Goal: Understand process/instructions: Learn how to perform a task or action

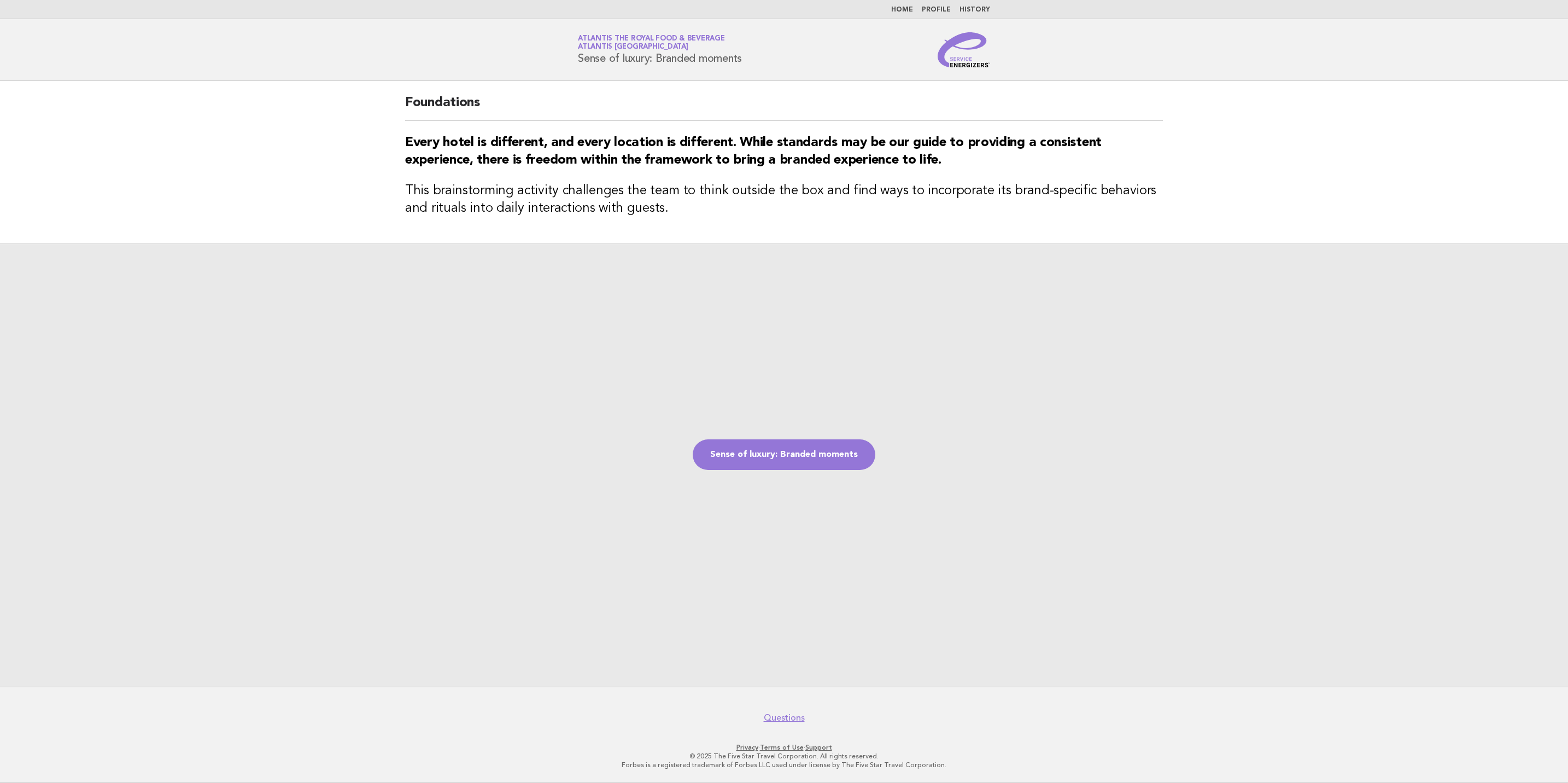
click at [964, 69] on header "Service Energizers Atlantis the Royal Food & Beverage Atlantis [GEOGRAPHIC_DATA…" at bounding box center [784, 50] width 1568 height 62
click at [961, 61] on img at bounding box center [964, 50] width 52 height 35
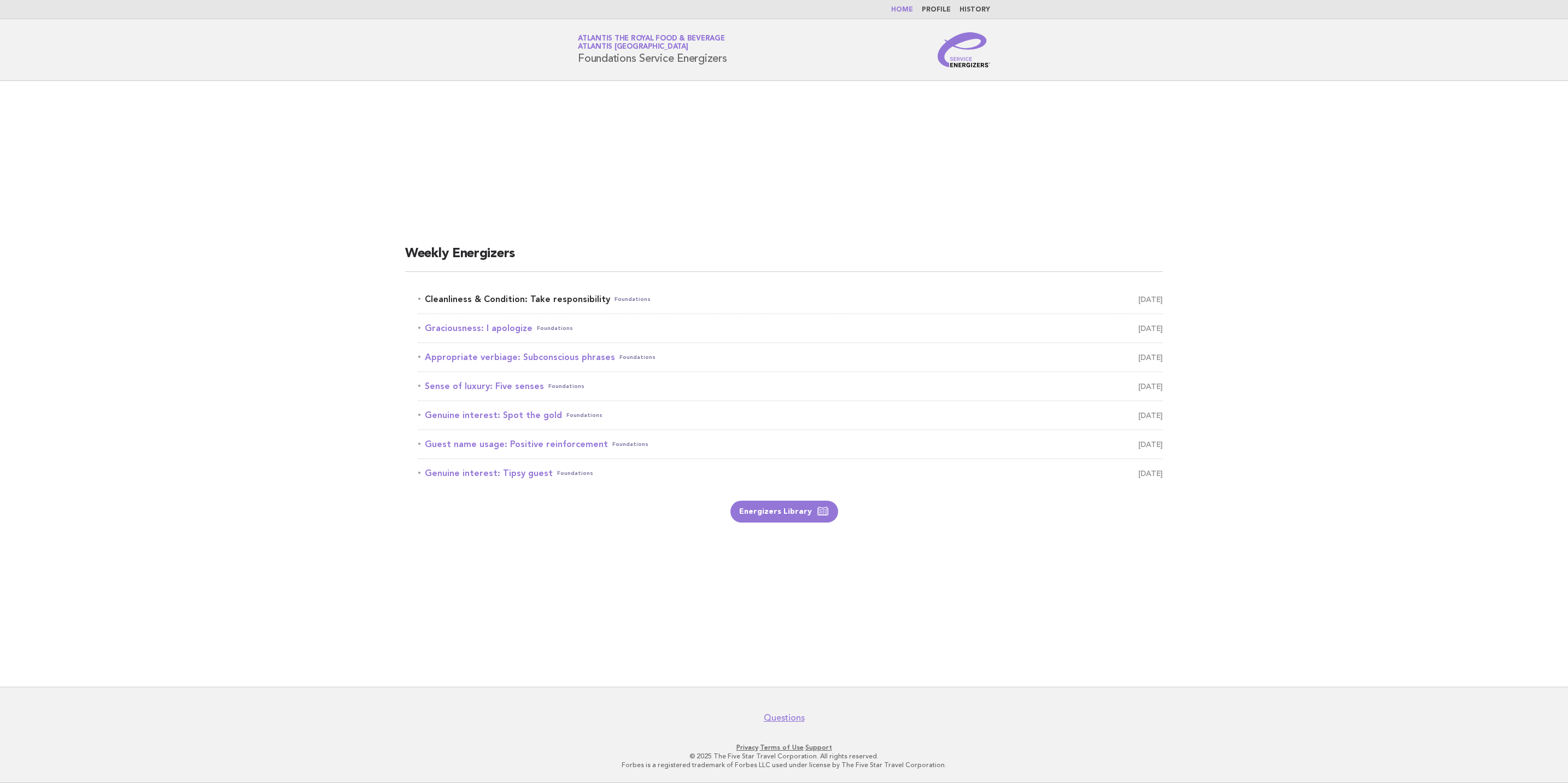
click at [454, 296] on link "Cleanliness & Condition: Take responsibility Foundations [DATE]" at bounding box center [791, 299] width 745 height 16
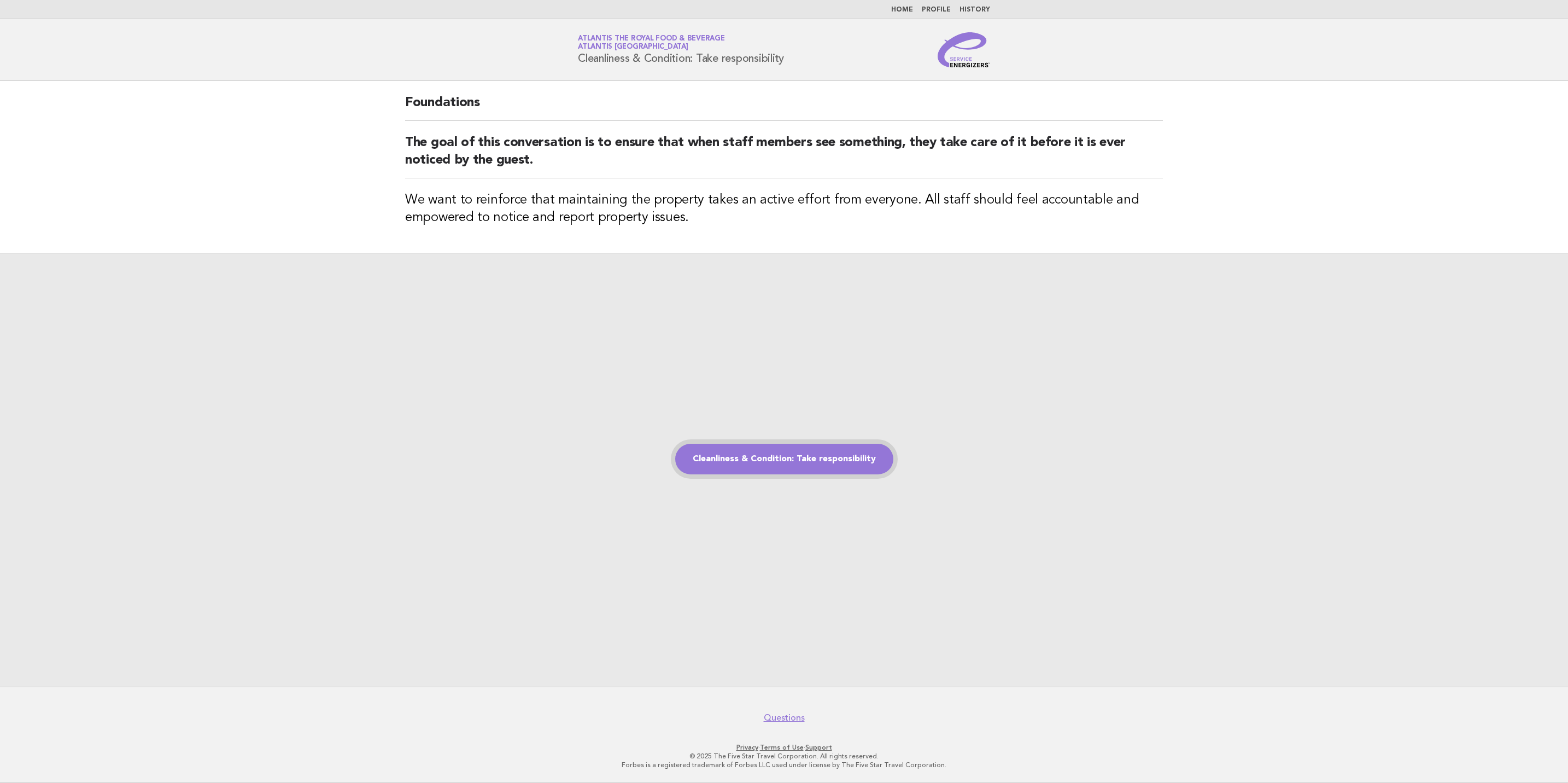
click at [741, 465] on link "Cleanliness & Condition: Take responsibility" at bounding box center [784, 458] width 218 height 30
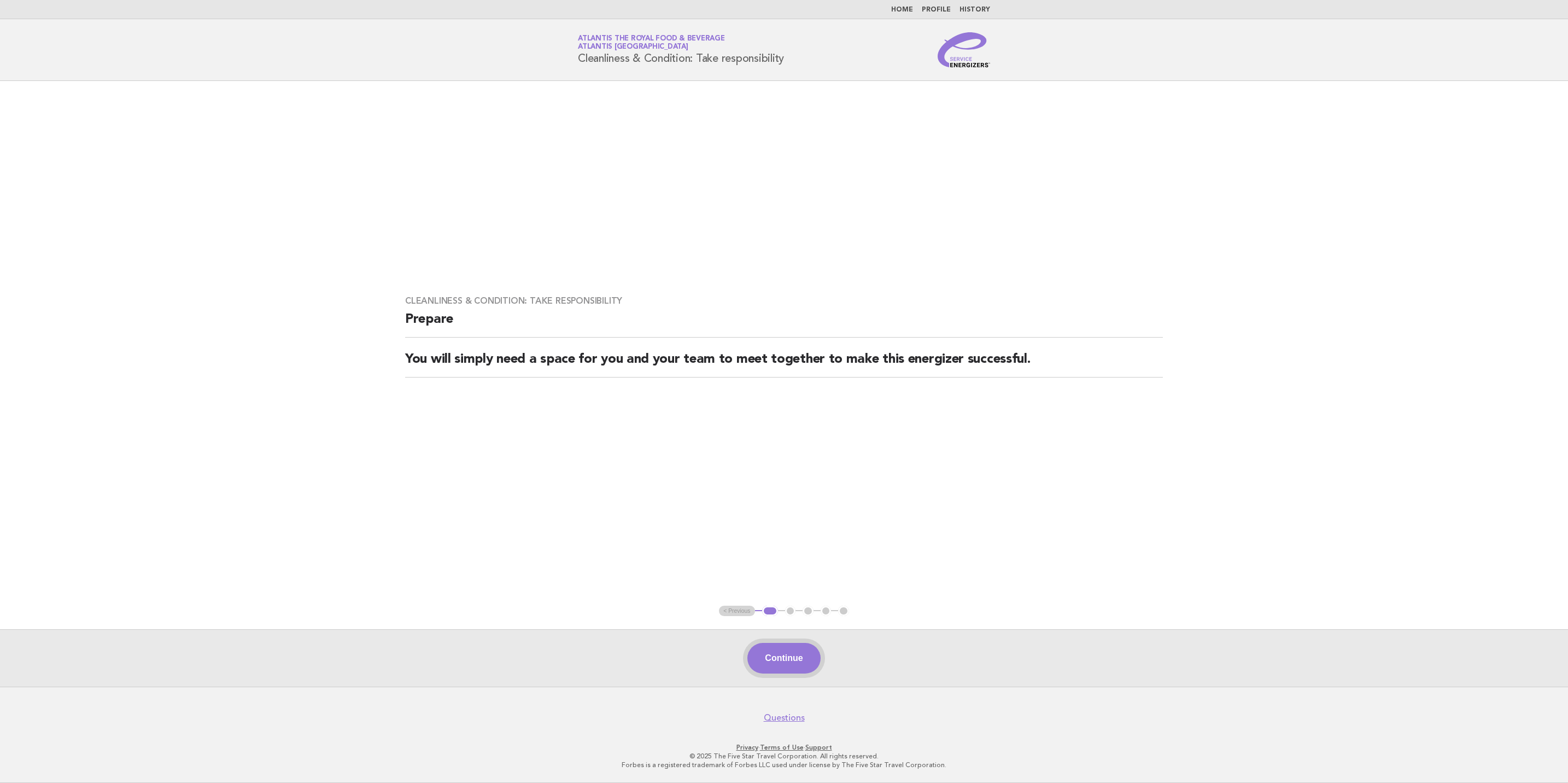
click at [770, 658] on button "Continue" at bounding box center [784, 657] width 72 height 30
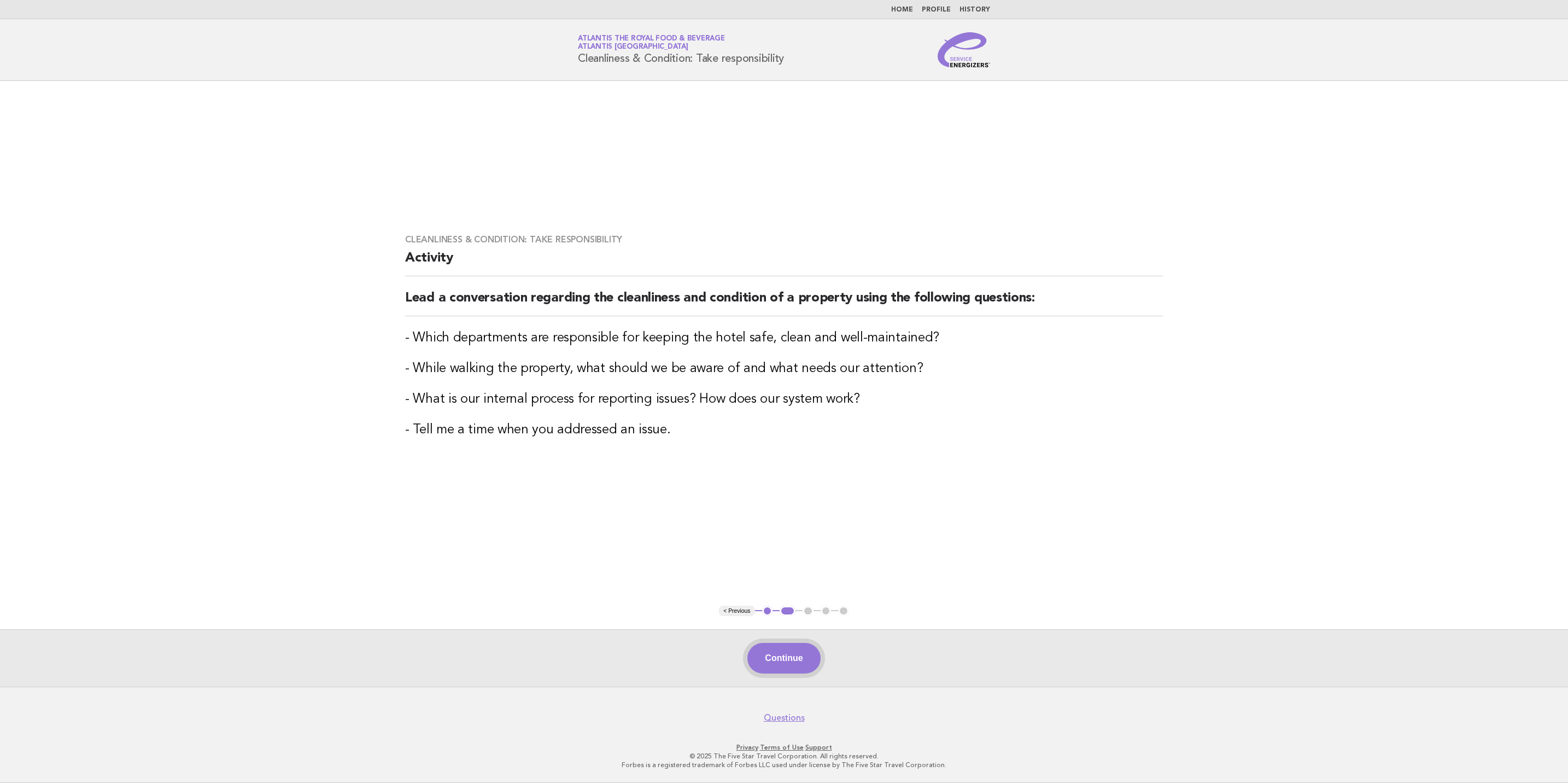
click at [796, 660] on button "Continue" at bounding box center [784, 657] width 72 height 30
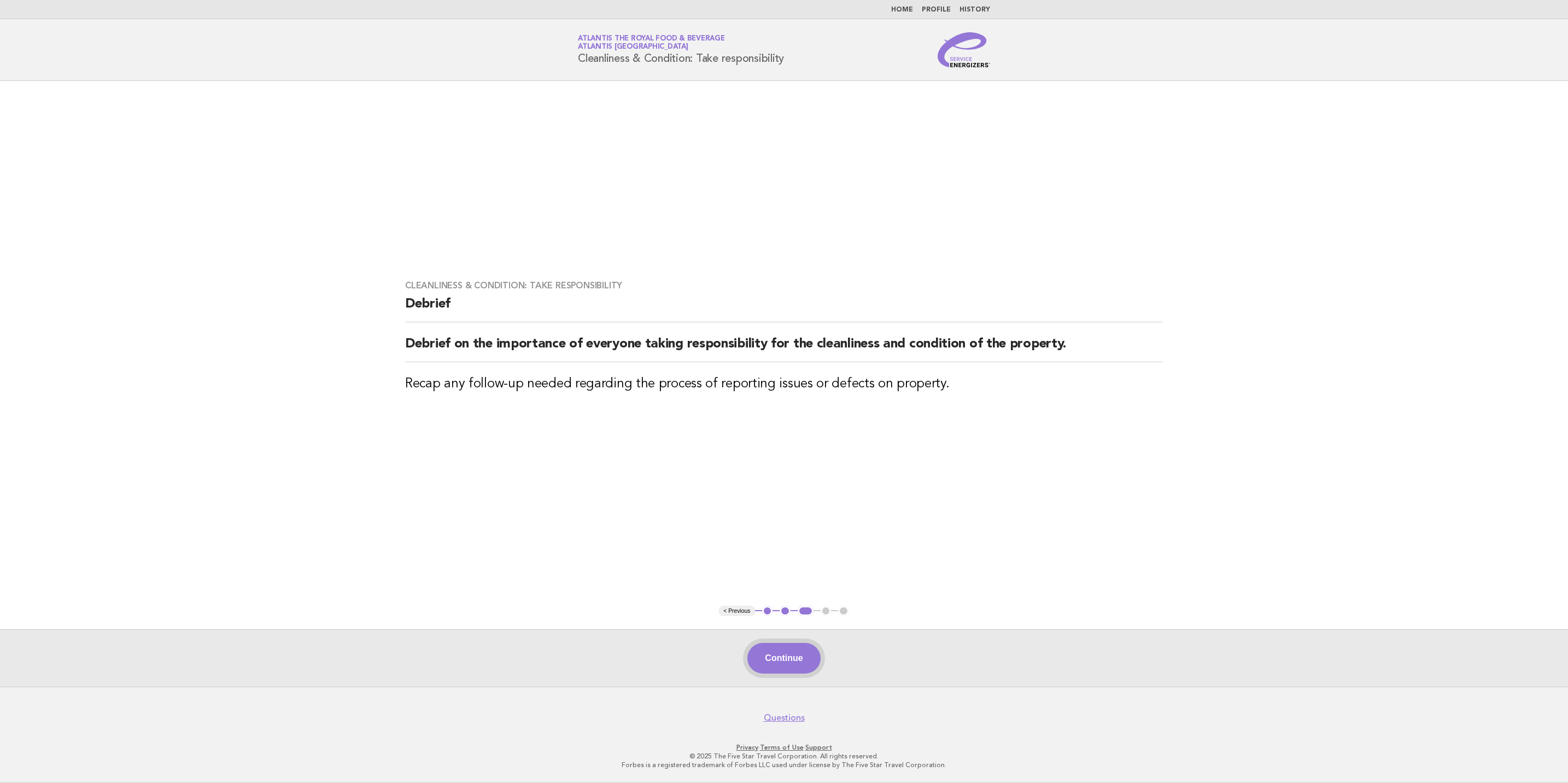
click at [770, 670] on div "Continue" at bounding box center [784, 658] width 1568 height 58
drag, startPoint x: 770, startPoint y: 670, endPoint x: 777, endPoint y: 651, distance: 20.2
click at [777, 651] on button "Continue" at bounding box center [784, 657] width 72 height 30
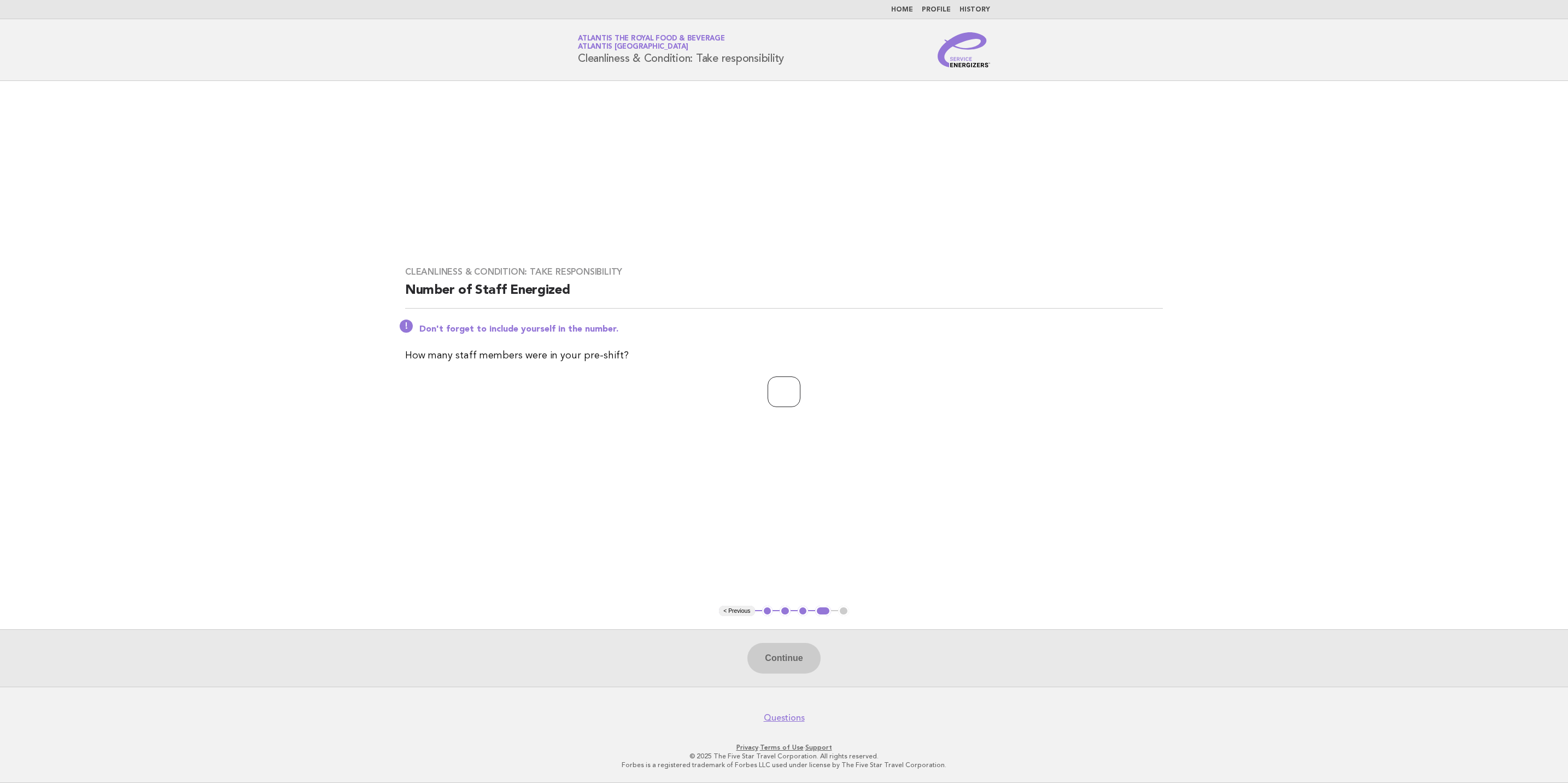
click at [777, 395] on input "number" at bounding box center [784, 391] width 33 height 30
type input "**"
click at [794, 658] on button "Continue" at bounding box center [784, 657] width 72 height 30
